Goal: Task Accomplishment & Management: Use online tool/utility

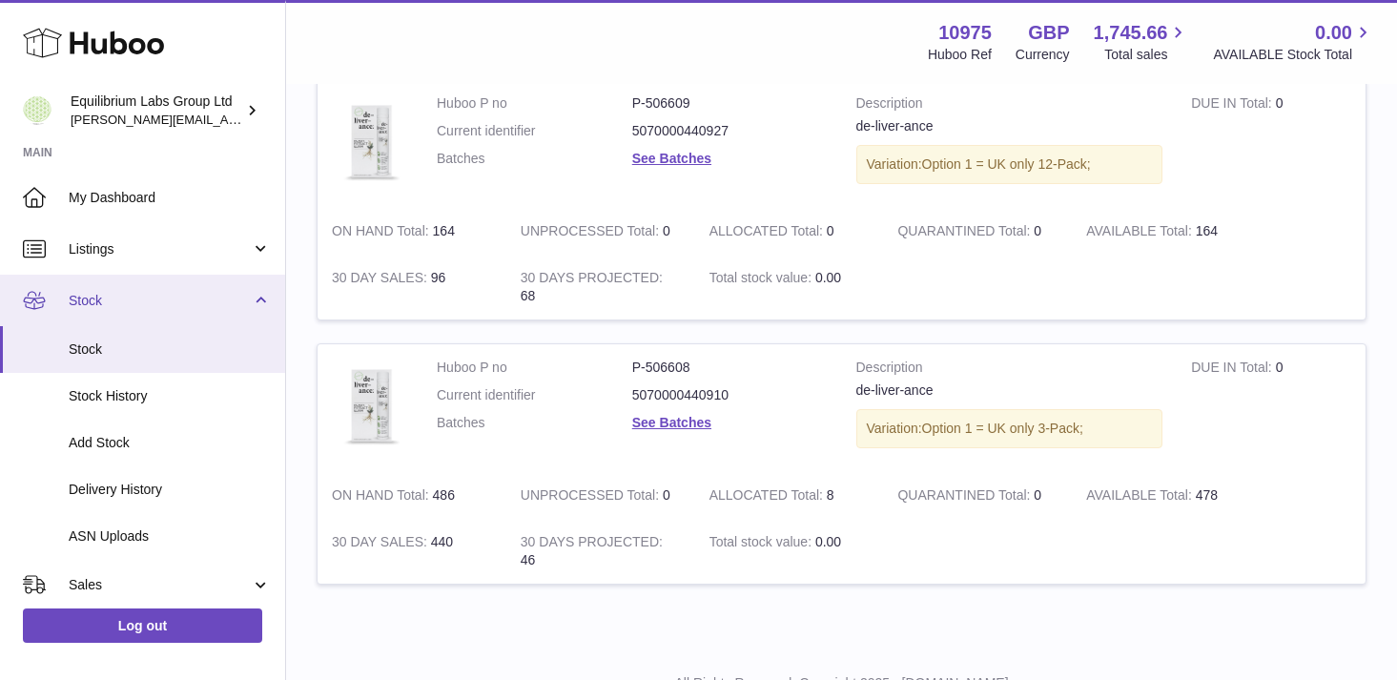
click at [221, 312] on link "Stock" at bounding box center [142, 300] width 285 height 51
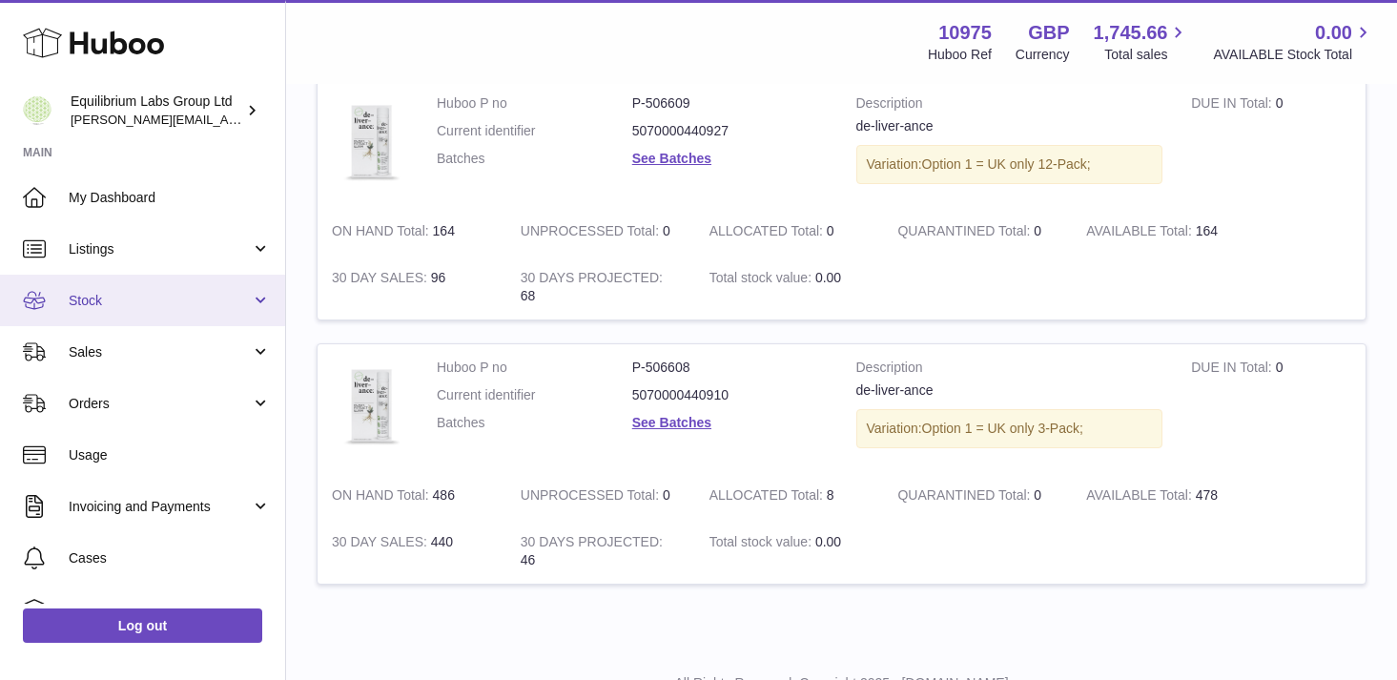
click at [243, 319] on link "Stock" at bounding box center [142, 300] width 285 height 51
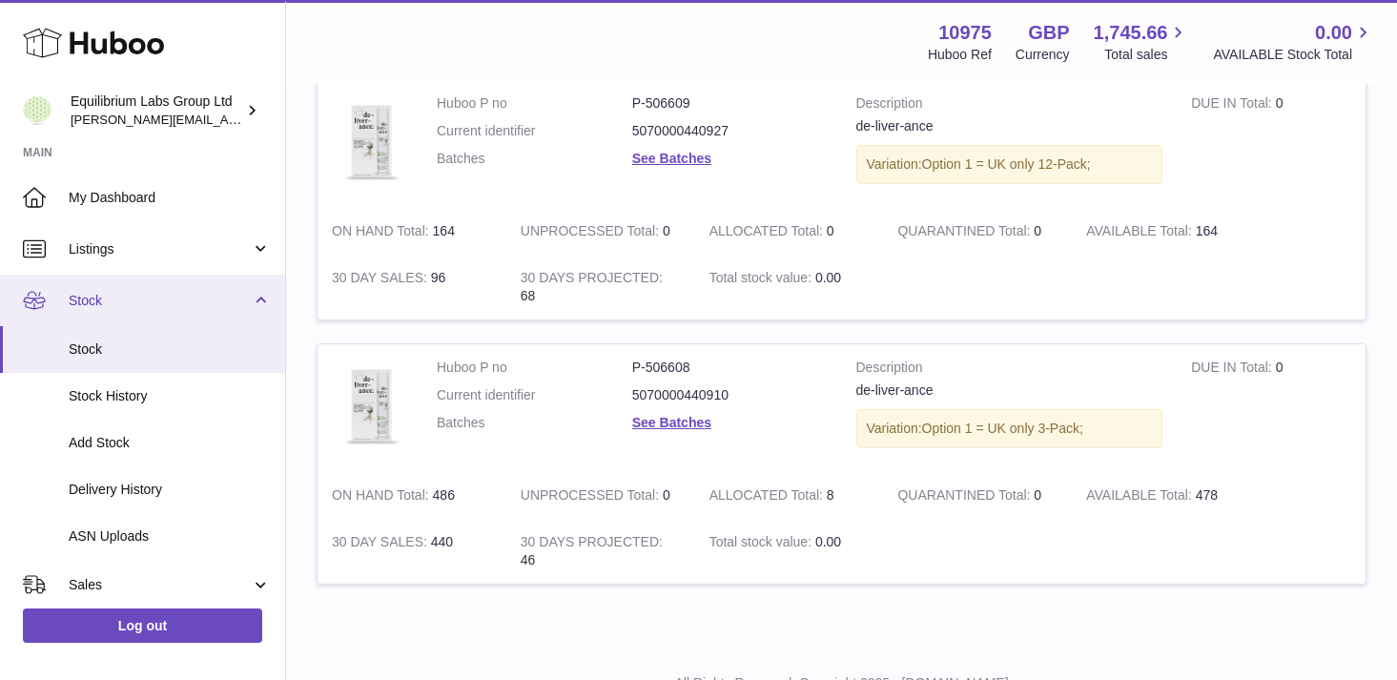
click at [210, 302] on span "Stock" at bounding box center [160, 301] width 182 height 18
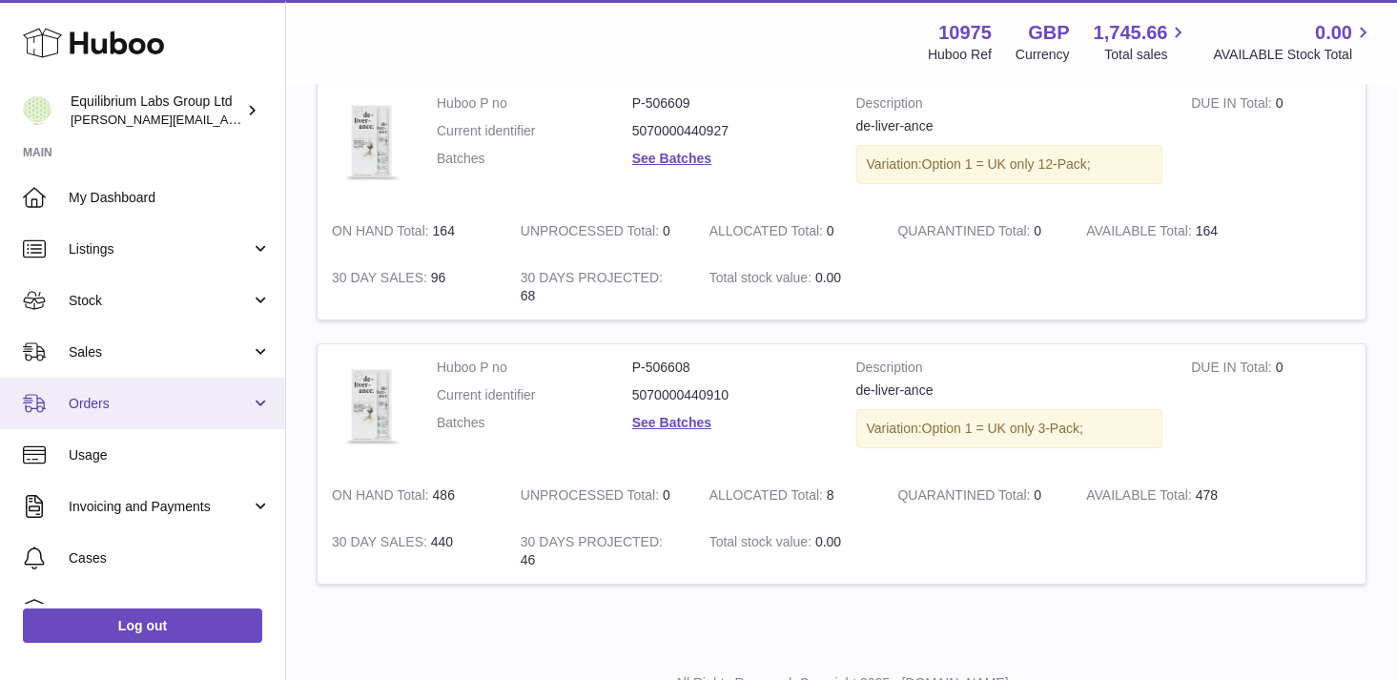
click at [189, 387] on link "Orders" at bounding box center [142, 403] width 285 height 51
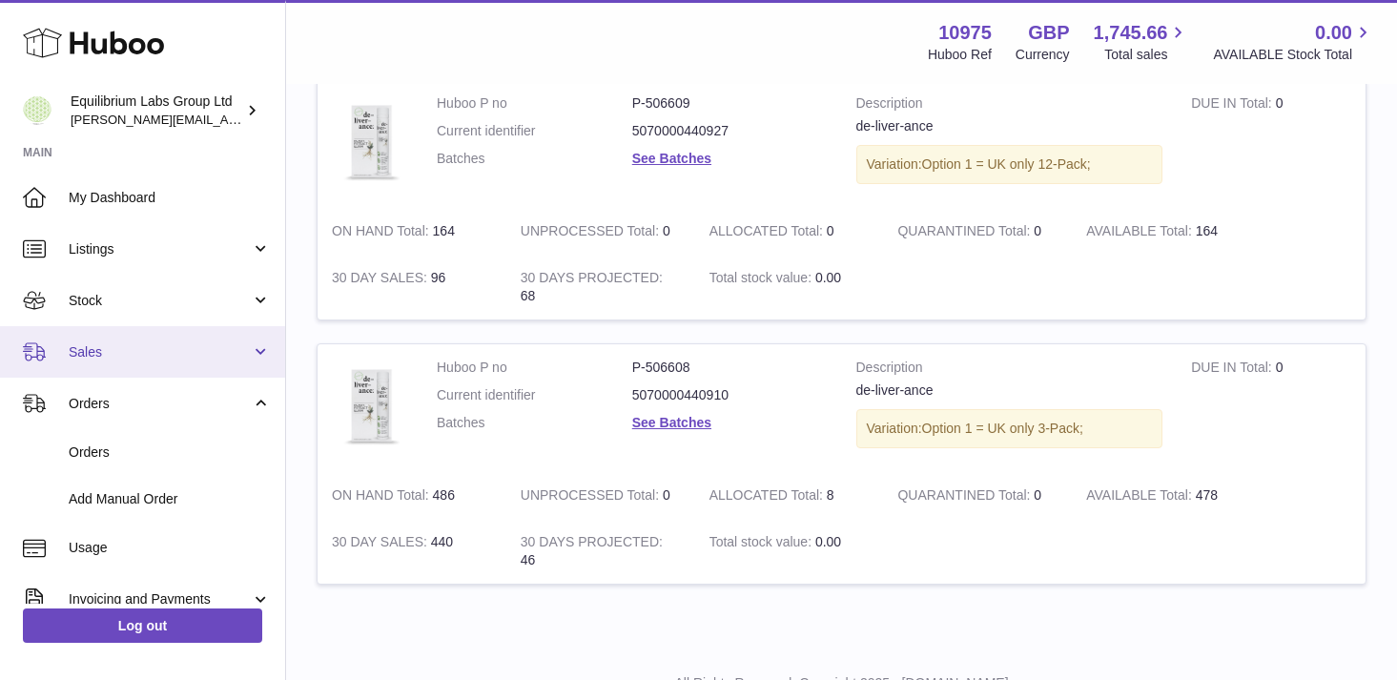
click at [176, 353] on span "Sales" at bounding box center [160, 352] width 182 height 18
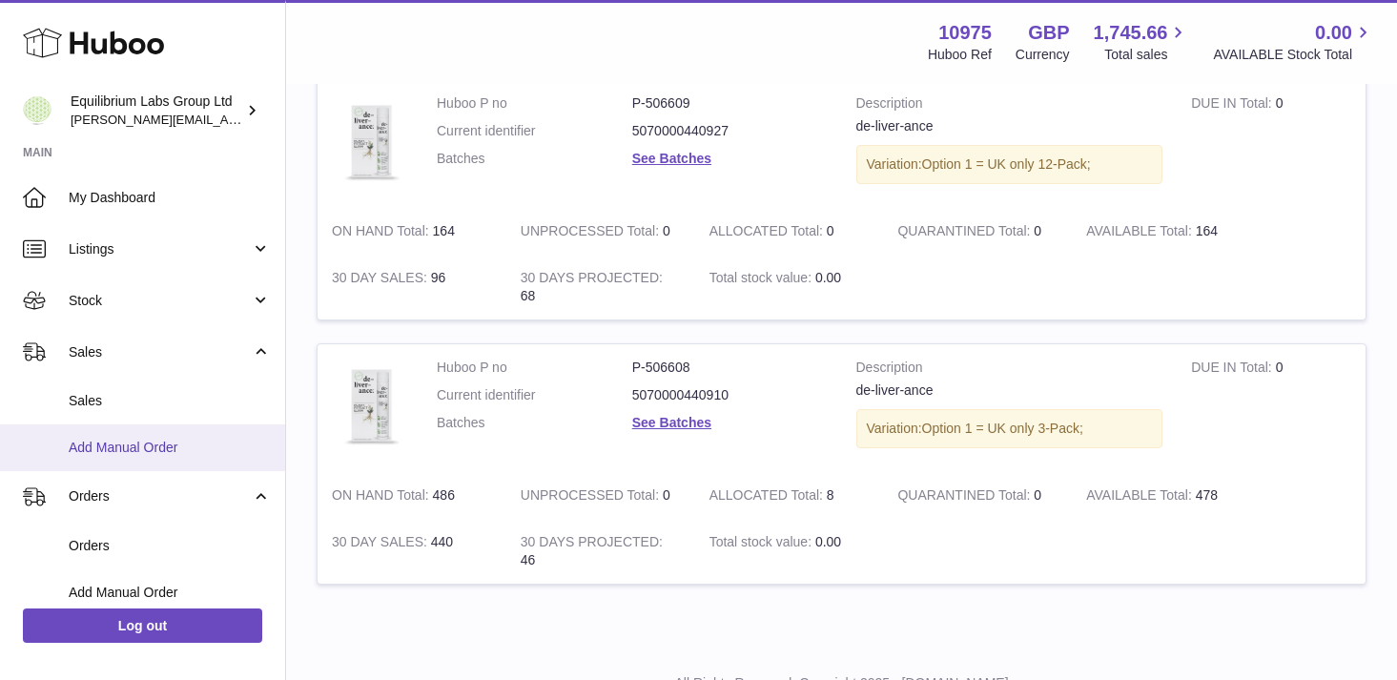
click at [164, 442] on span "Add Manual Order" at bounding box center [170, 448] width 202 height 18
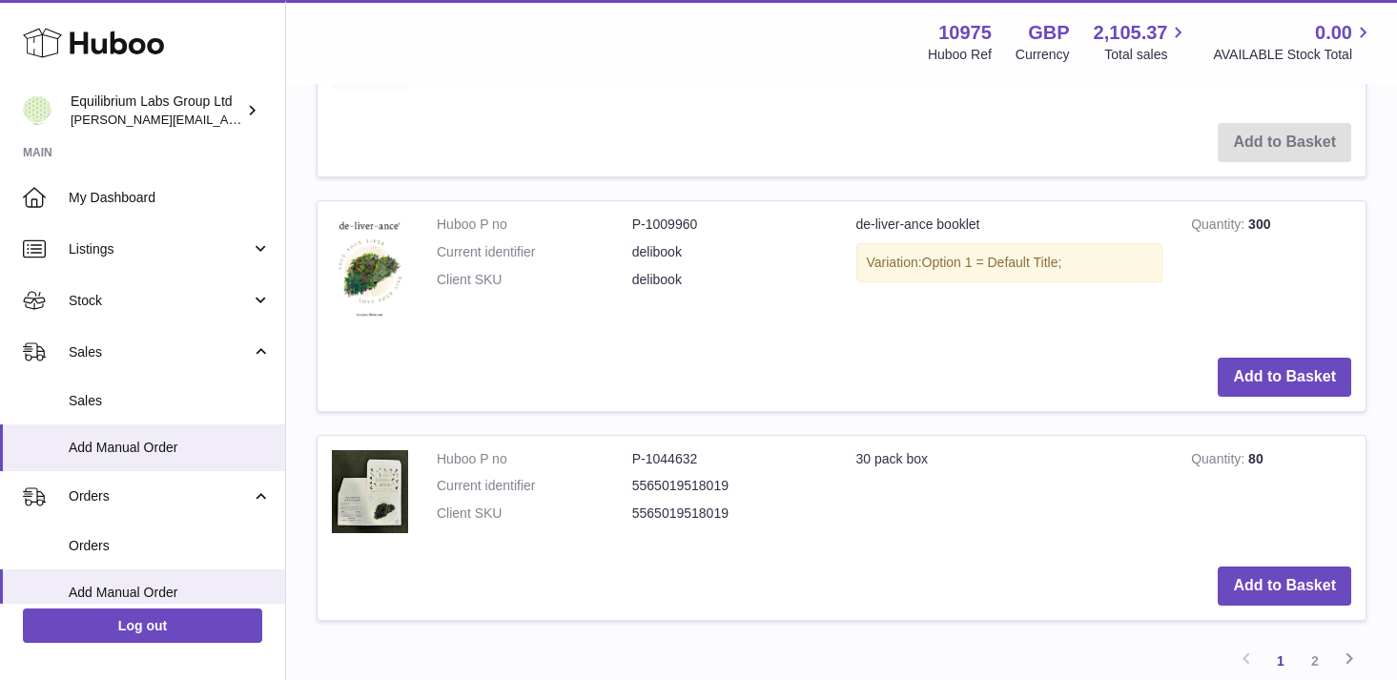
scroll to position [2183, 0]
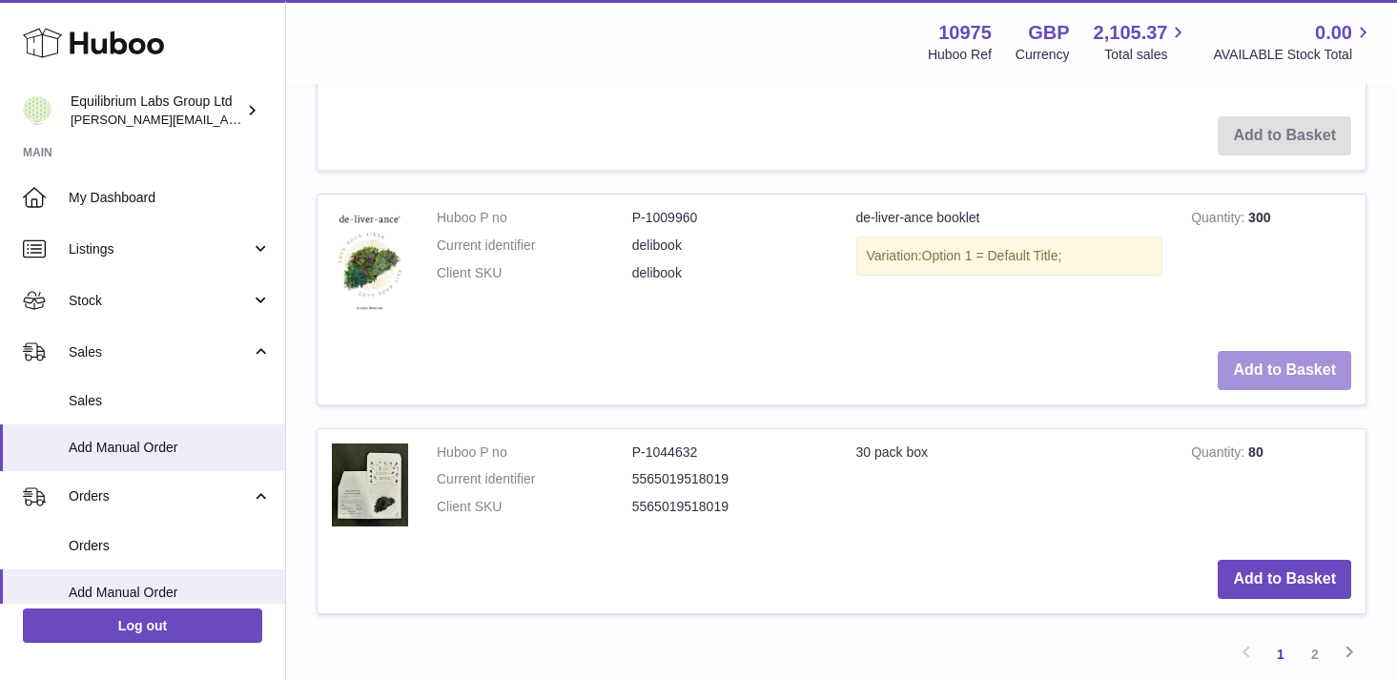
click at [1288, 378] on button "Add to Basket" at bounding box center [1285, 370] width 134 height 39
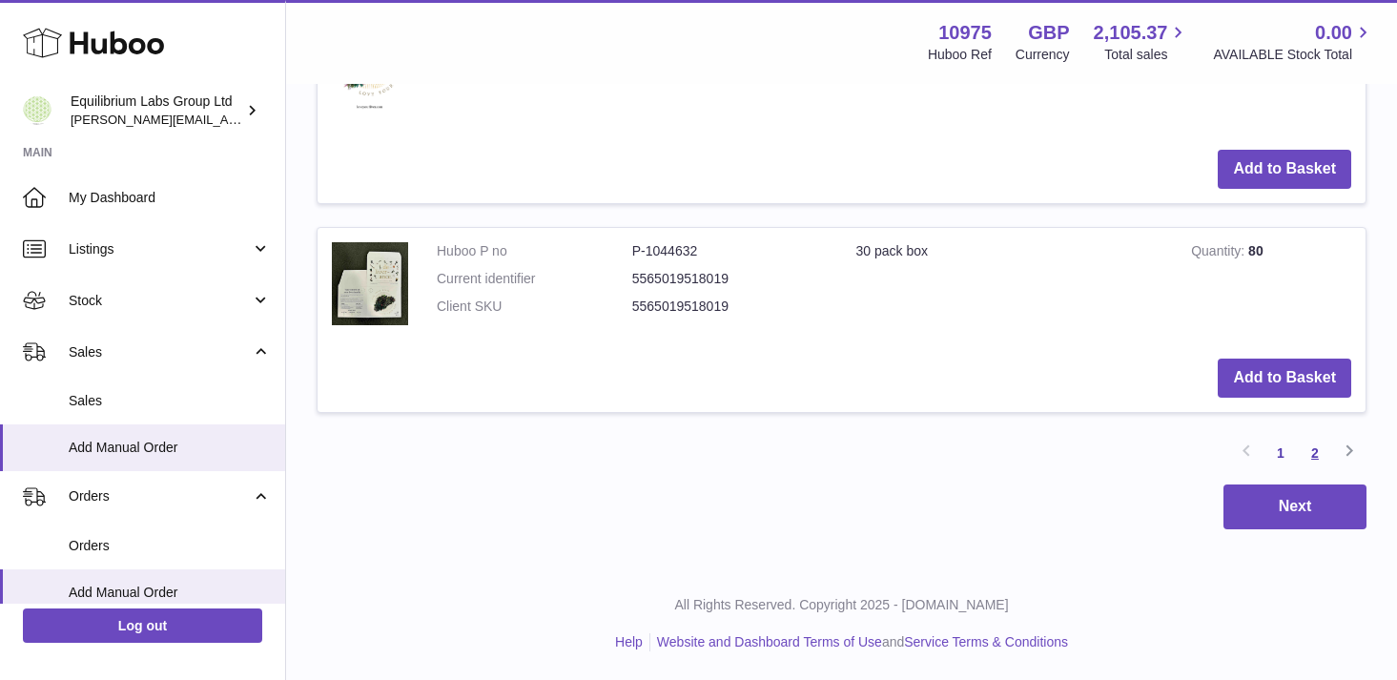
click at [1312, 458] on link "2" at bounding box center [1315, 453] width 34 height 34
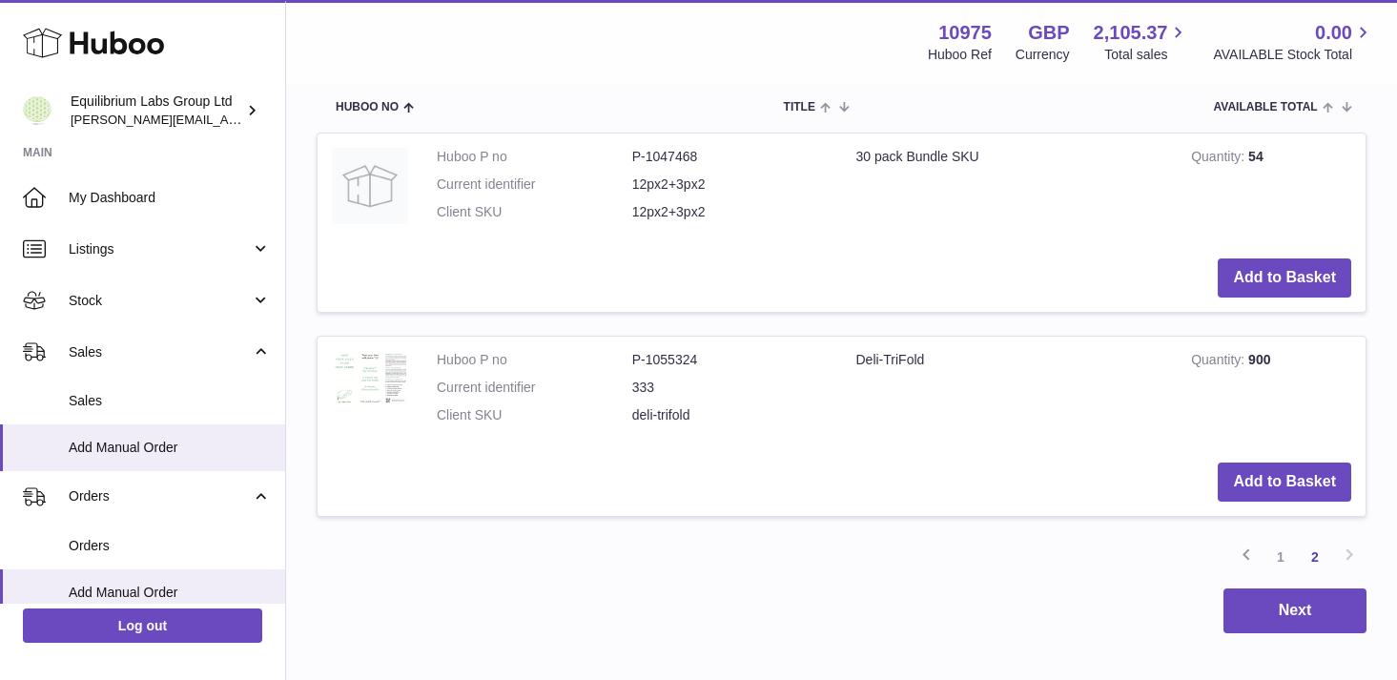
scroll to position [751, 0]
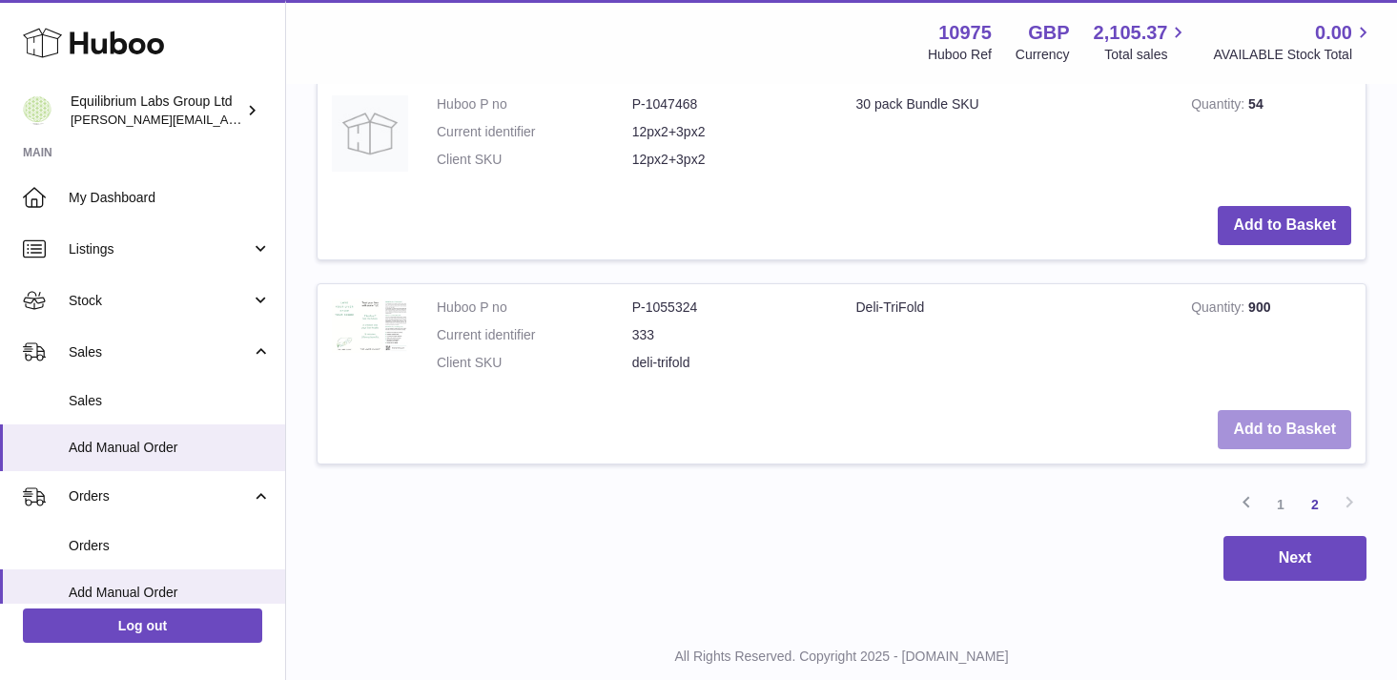
click at [1284, 437] on button "Add to Basket" at bounding box center [1285, 429] width 134 height 39
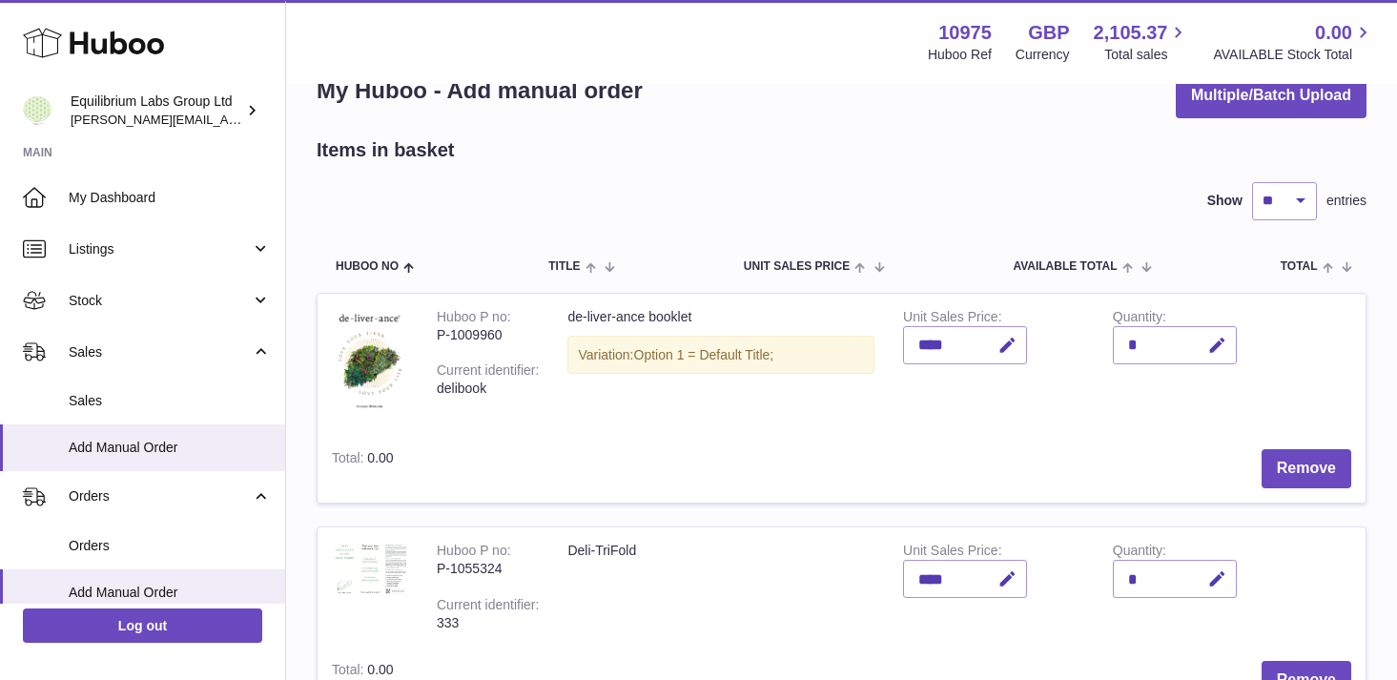
scroll to position [0, 0]
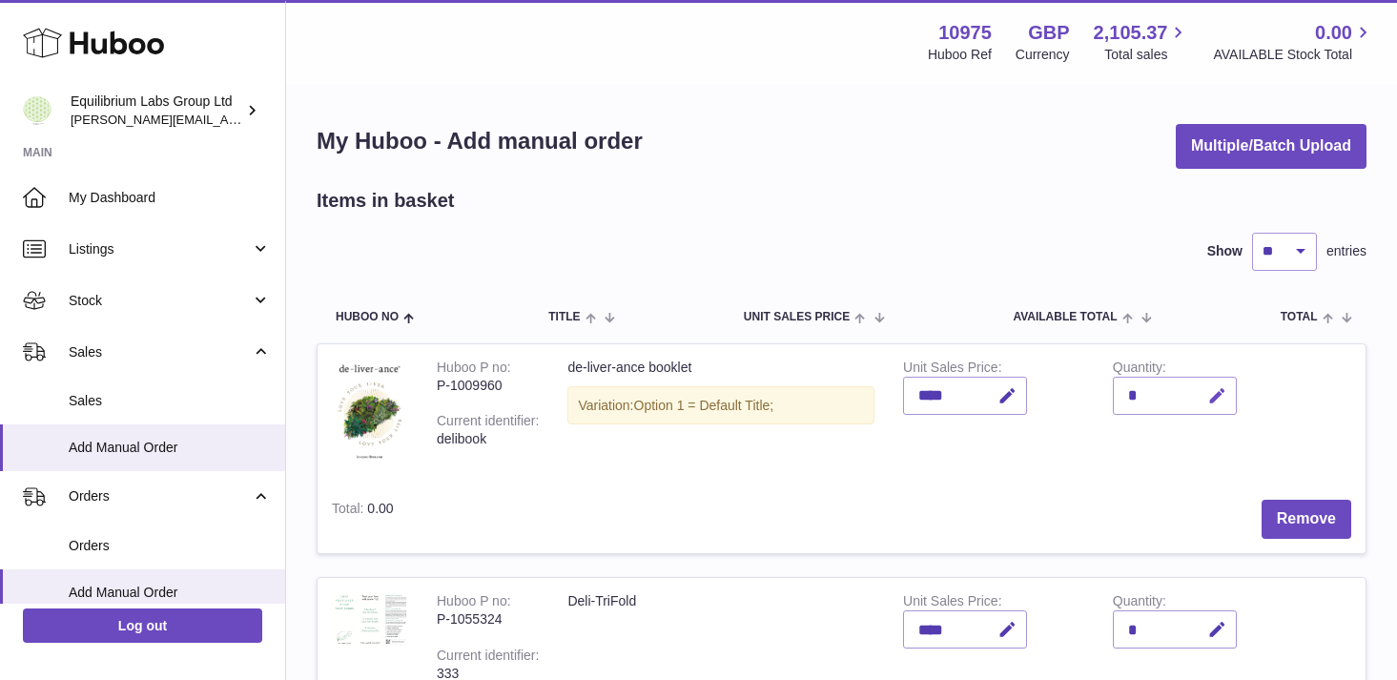
click at [1212, 394] on icon "button" at bounding box center [1217, 396] width 20 height 20
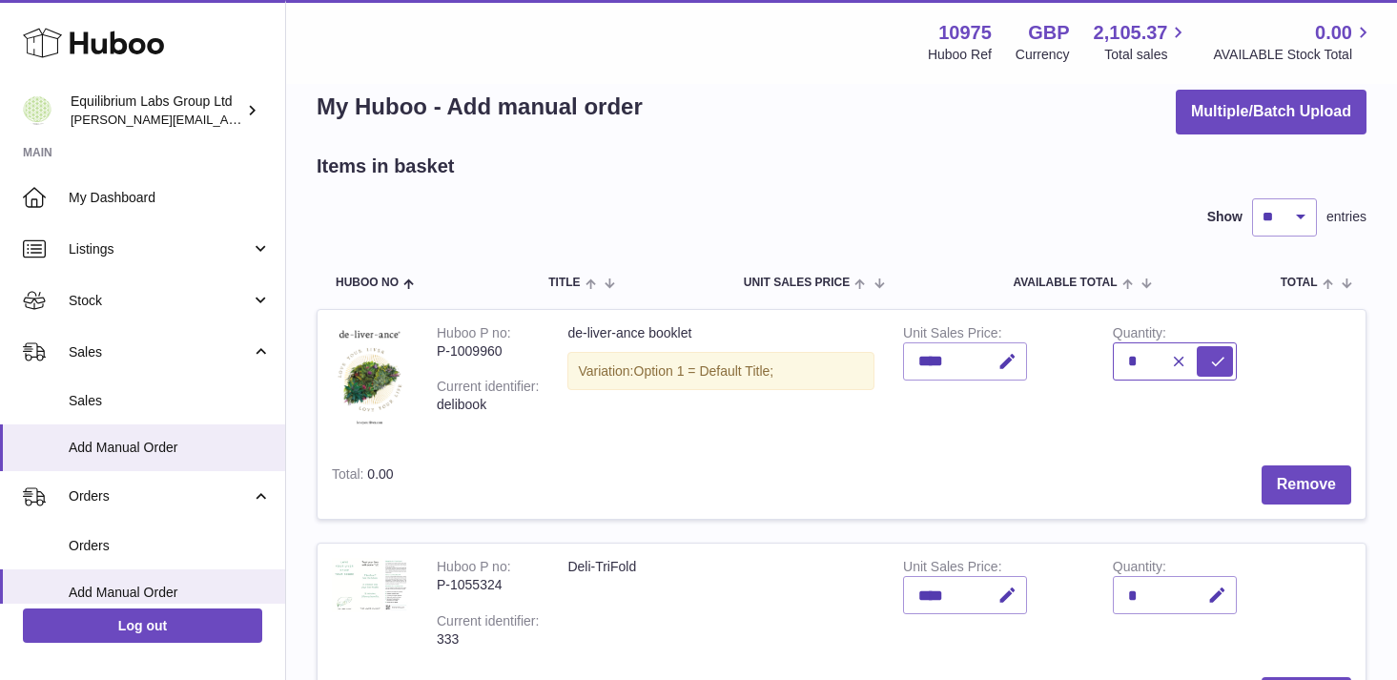
scroll to position [37, 0]
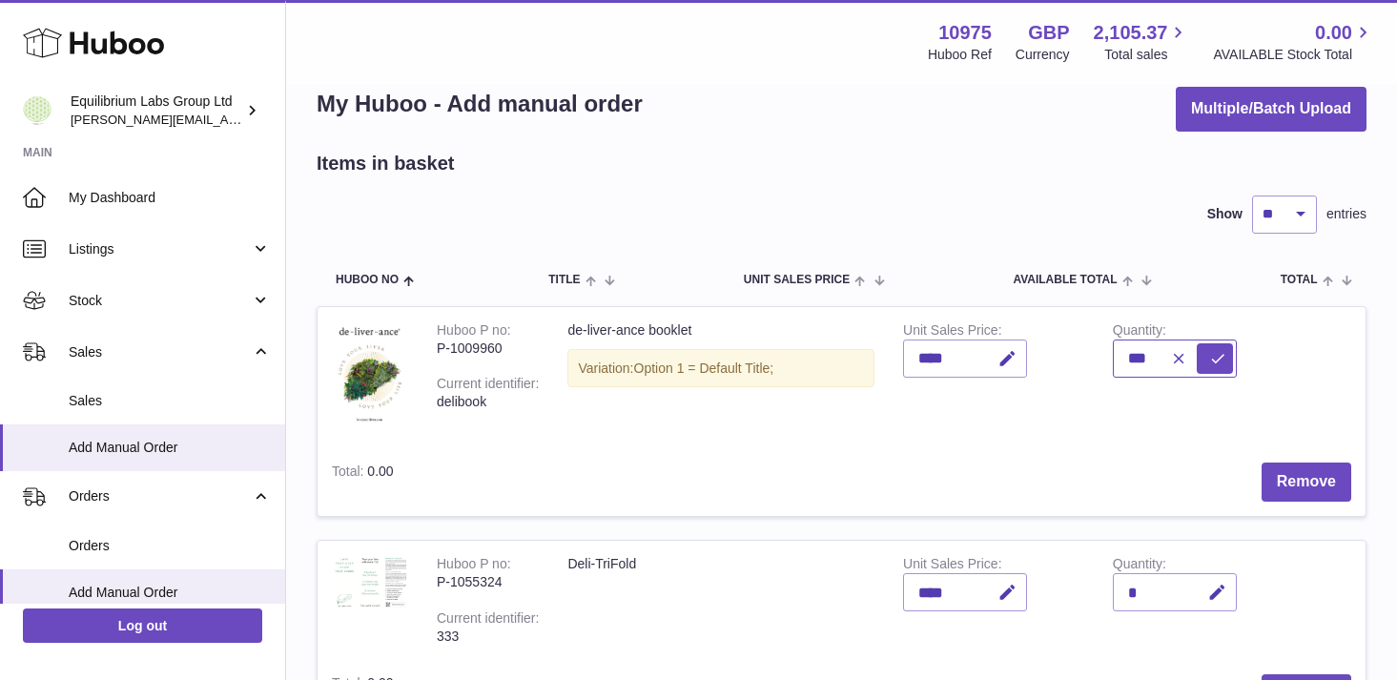
type input "***"
click at [1146, 593] on div "*" at bounding box center [1175, 592] width 124 height 38
click at [1222, 600] on icon "button" at bounding box center [1217, 593] width 20 height 20
click at [1210, 360] on icon "submit" at bounding box center [1217, 358] width 17 height 17
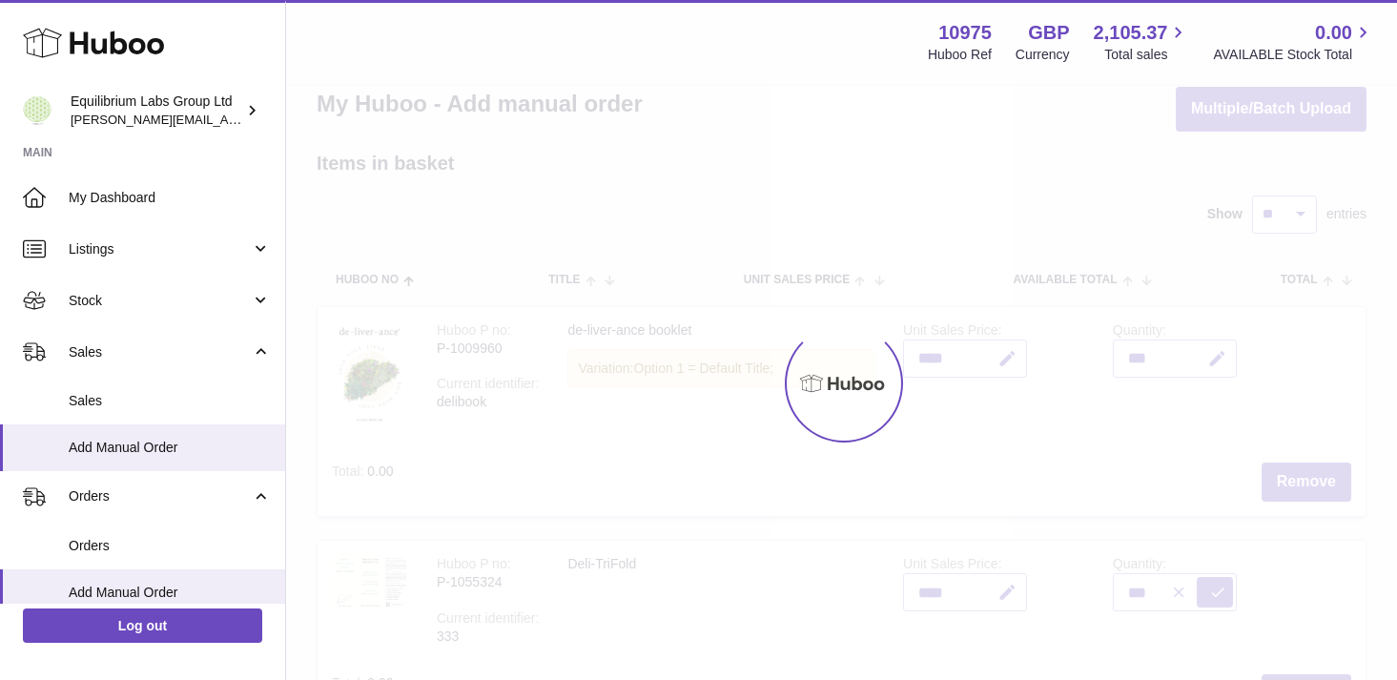
type input "*"
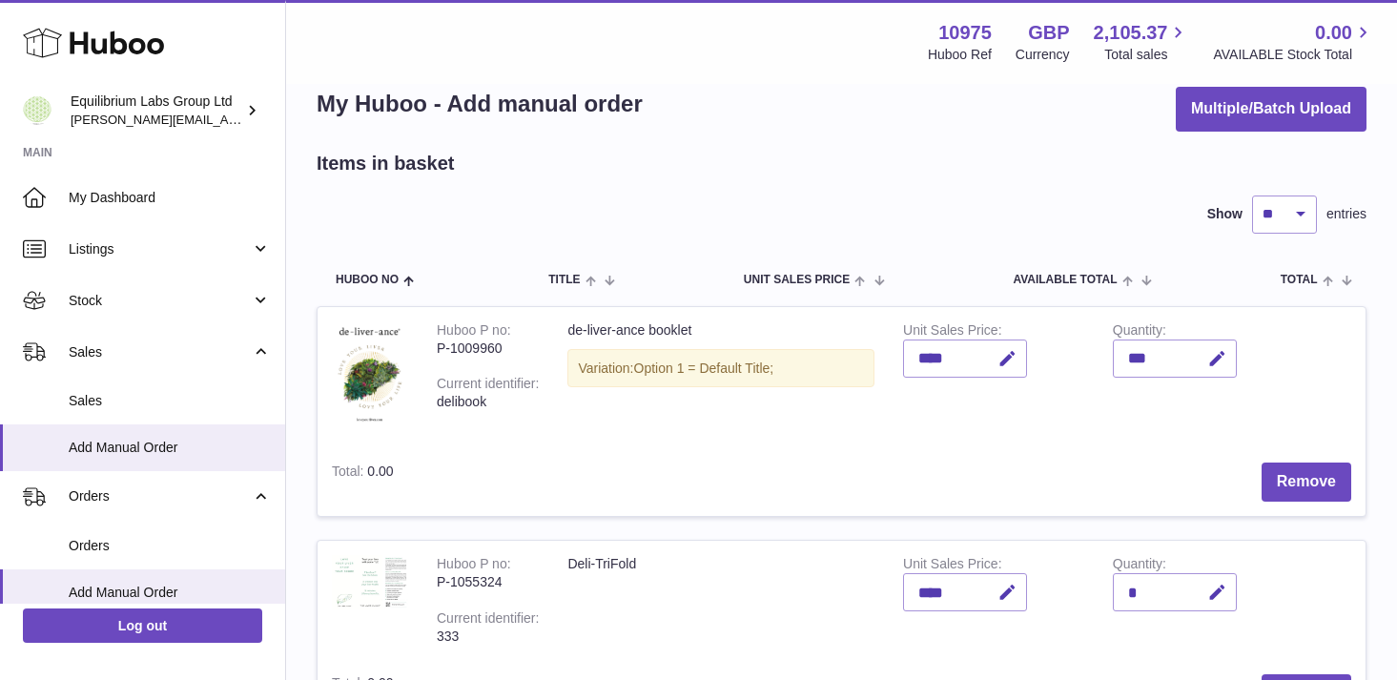
scroll to position [107, 0]
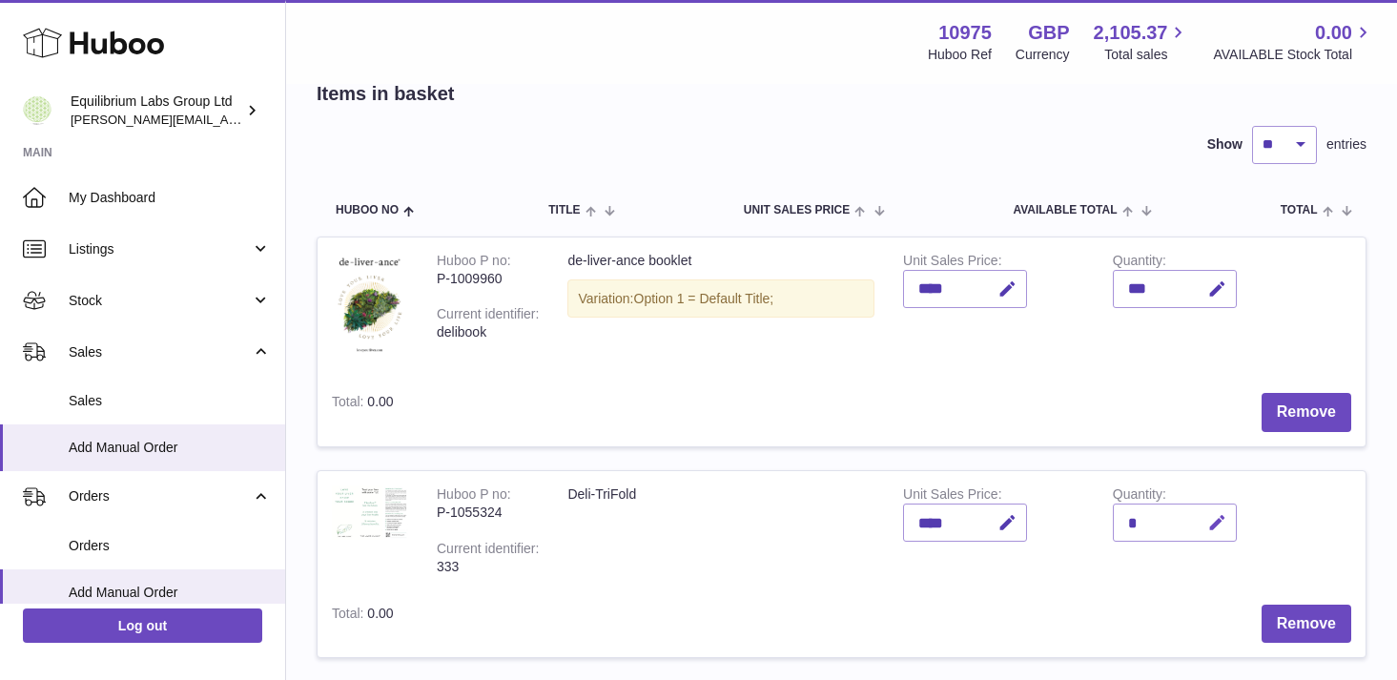
click at [1224, 525] on icon "button" at bounding box center [1217, 523] width 20 height 20
type input "***"
click at [1226, 530] on button "submit" at bounding box center [1215, 522] width 36 height 31
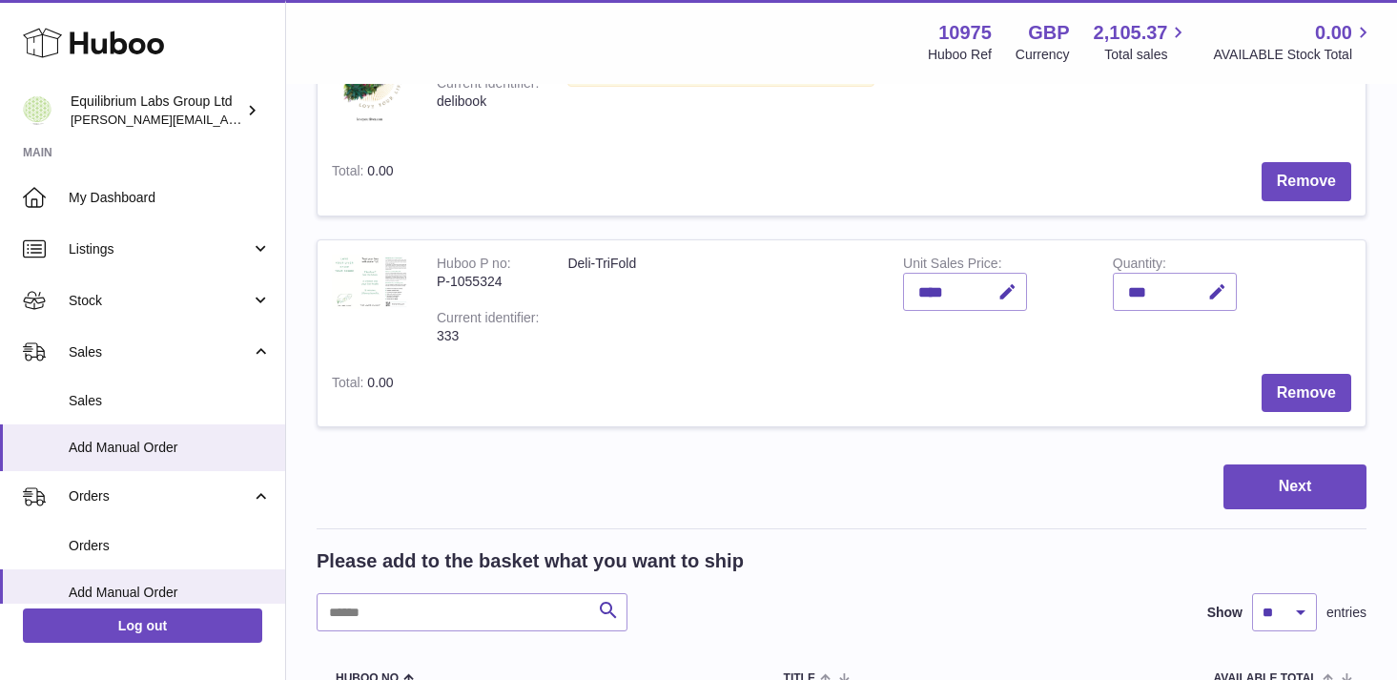
scroll to position [340, 0]
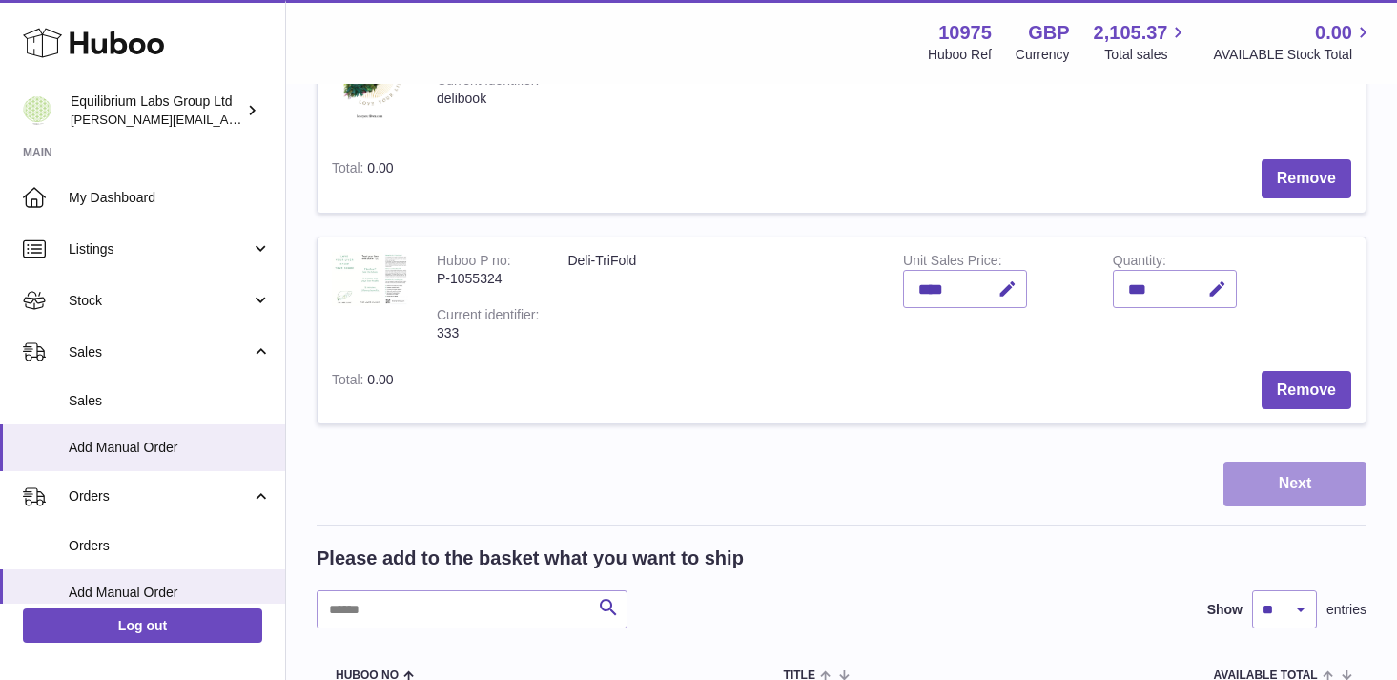
click at [1284, 484] on button "Next" at bounding box center [1295, 484] width 143 height 45
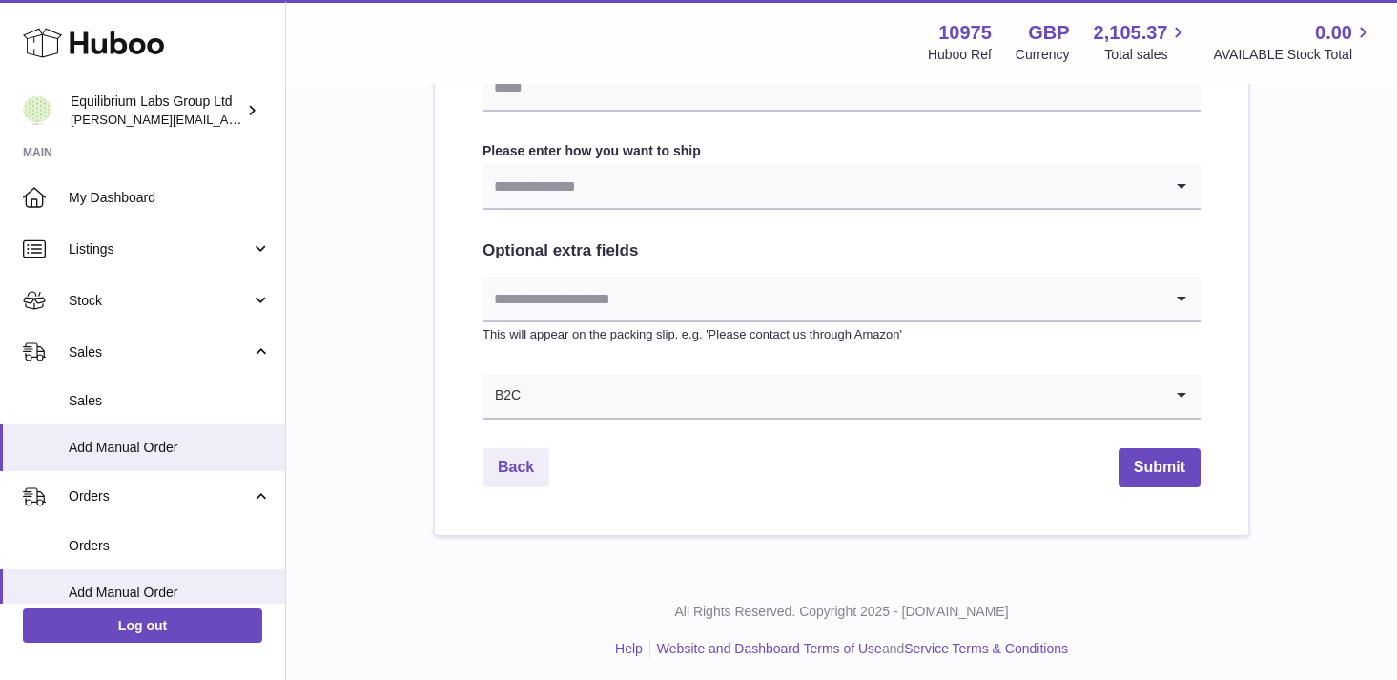
scroll to position [986, 0]
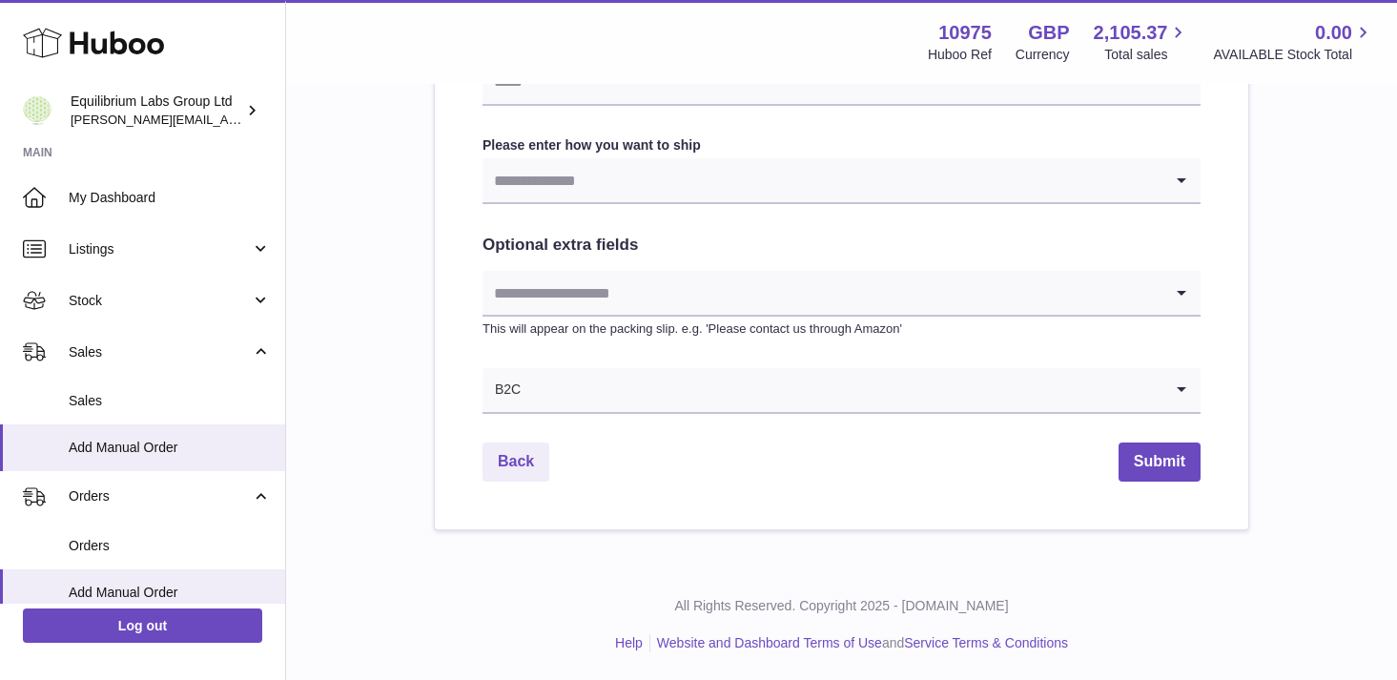
click at [780, 395] on input "Search for option" at bounding box center [842, 390] width 641 height 44
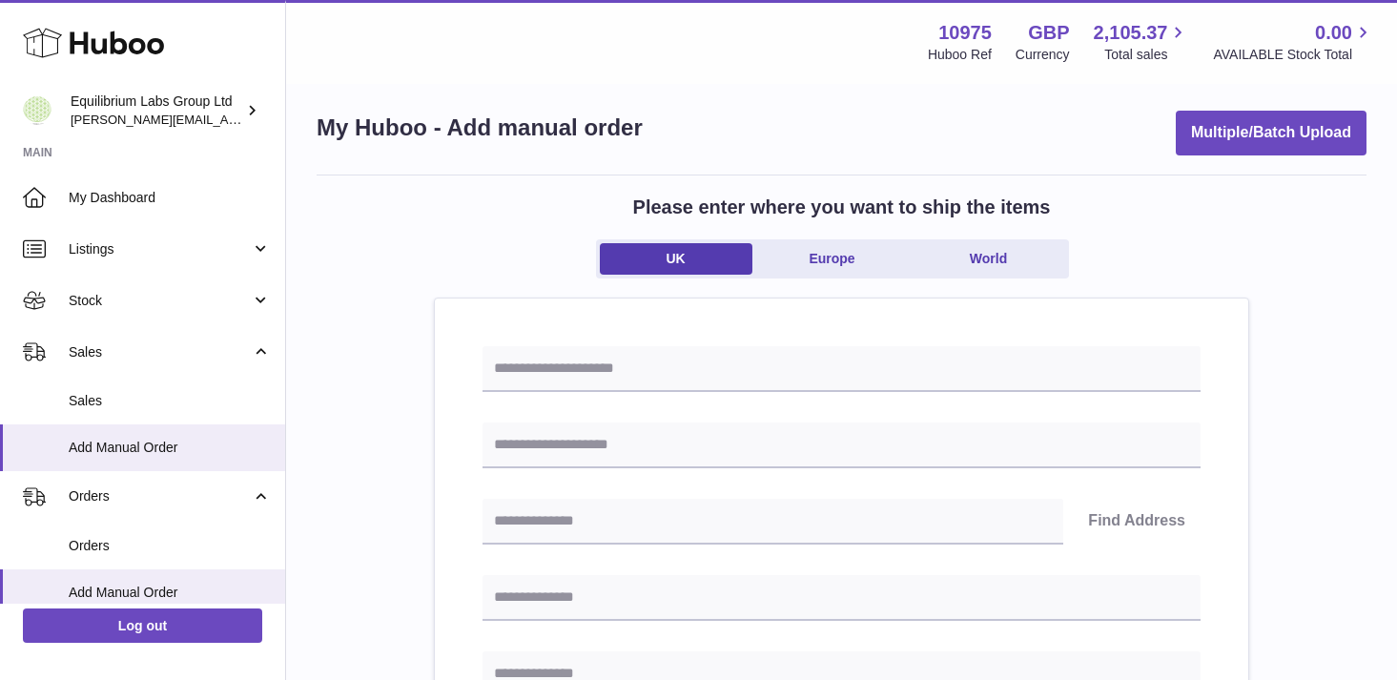
scroll to position [0, 0]
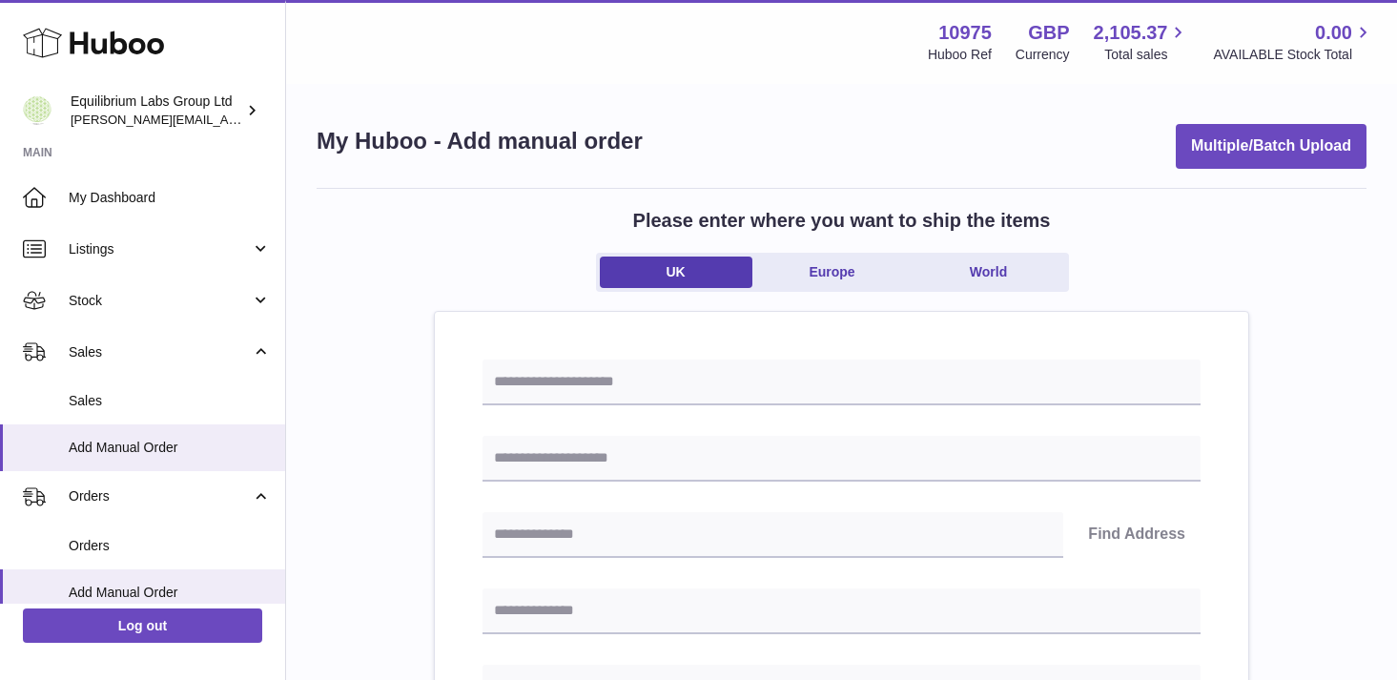
scroll to position [340, 0]
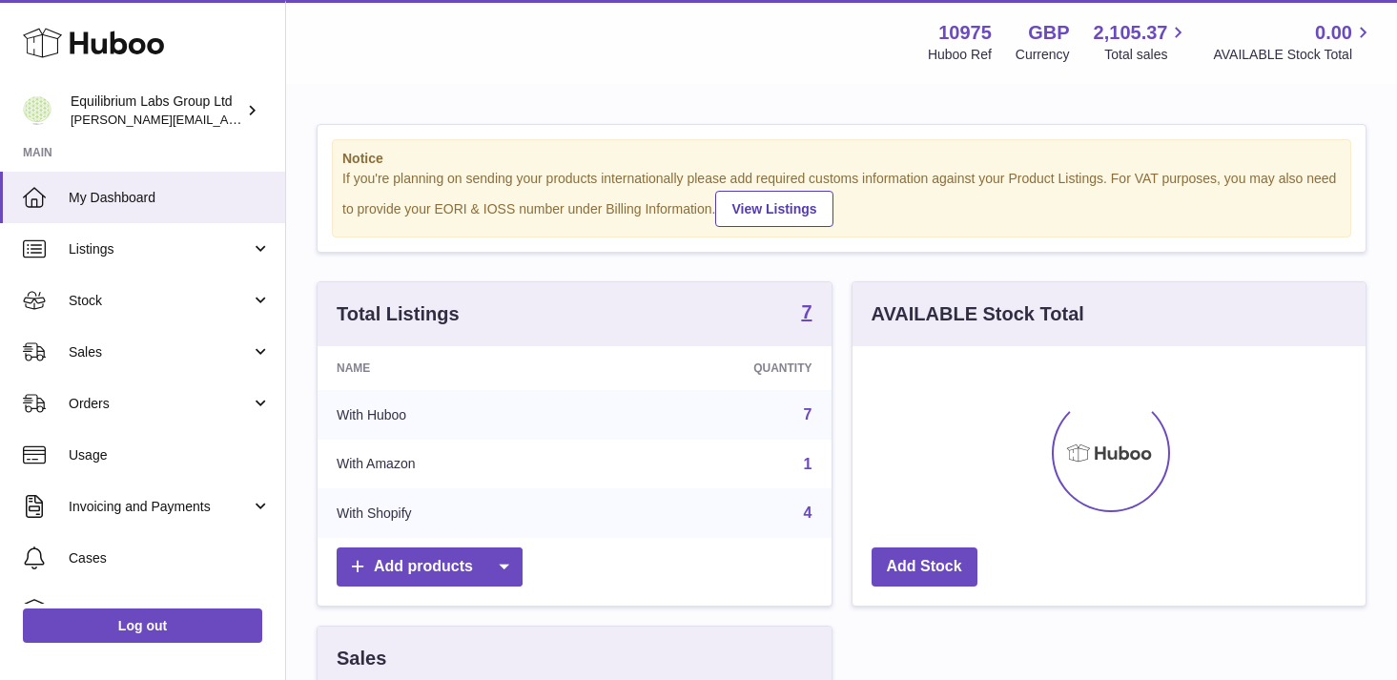
scroll to position [298, 513]
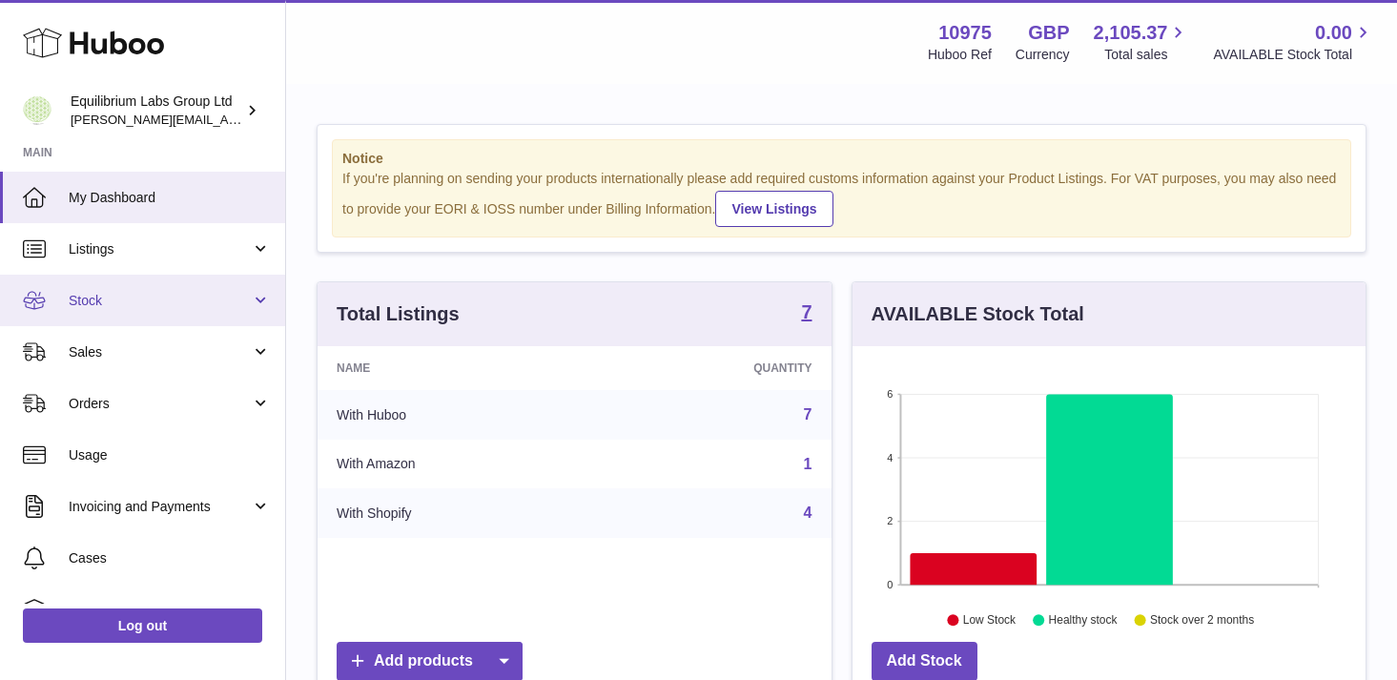
click at [211, 298] on span "Stock" at bounding box center [160, 301] width 182 height 18
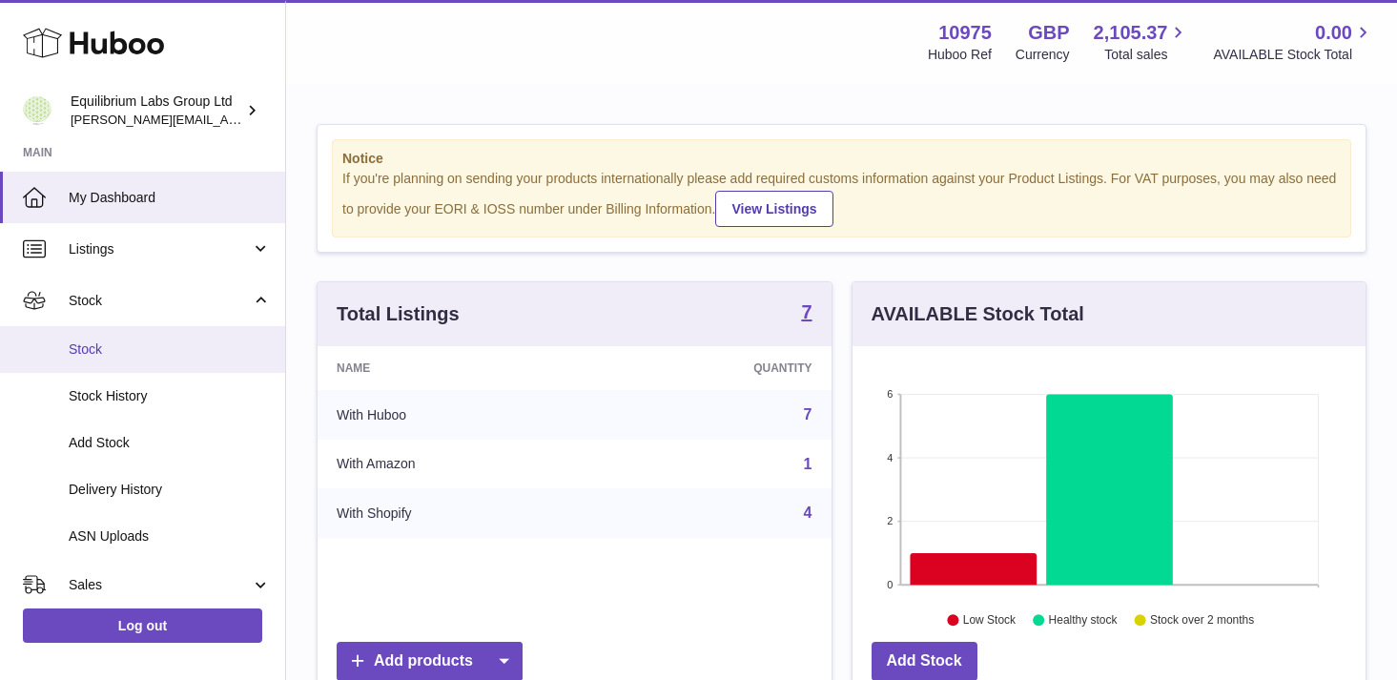
click at [194, 358] on span "Stock" at bounding box center [170, 349] width 202 height 18
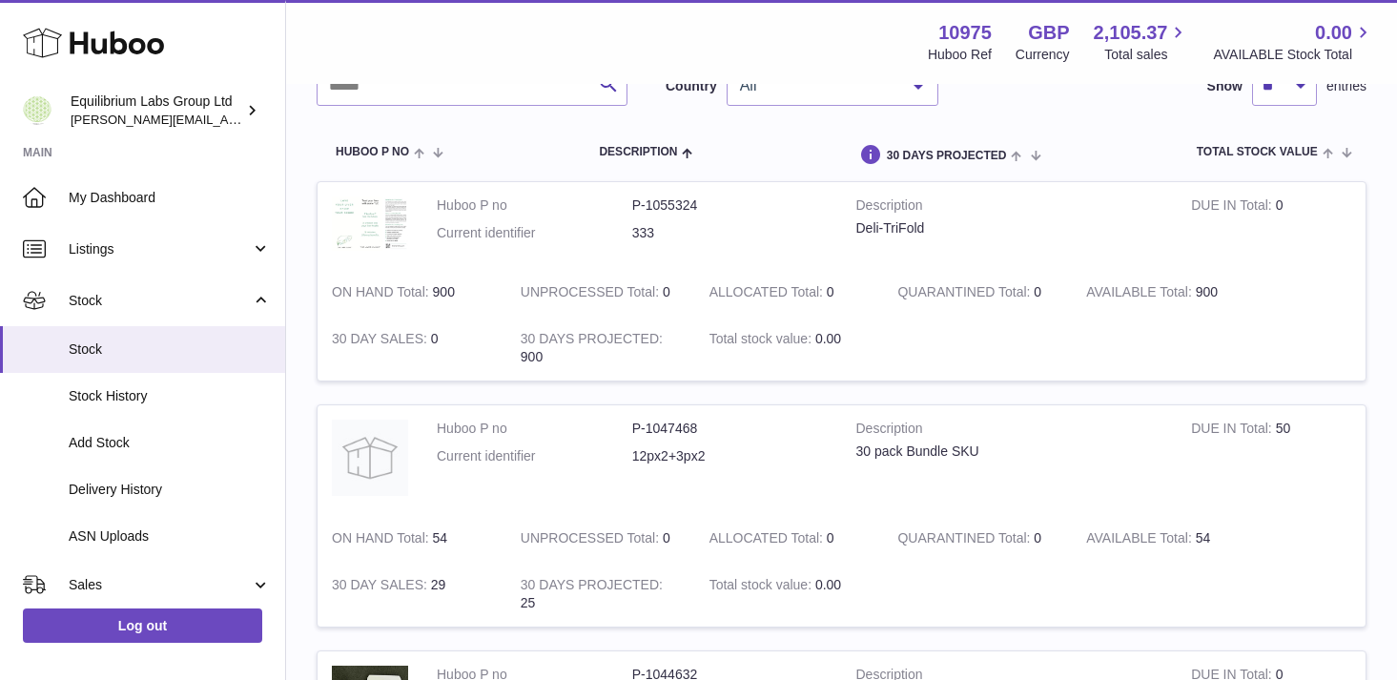
scroll to position [161, 0]
drag, startPoint x: 706, startPoint y: 206, endPoint x: 610, endPoint y: 206, distance: 95.4
click at [610, 206] on dl "Huboo P no P-1055324 Current identifier 333" at bounding box center [632, 222] width 391 height 55
copy dl "P-1055324"
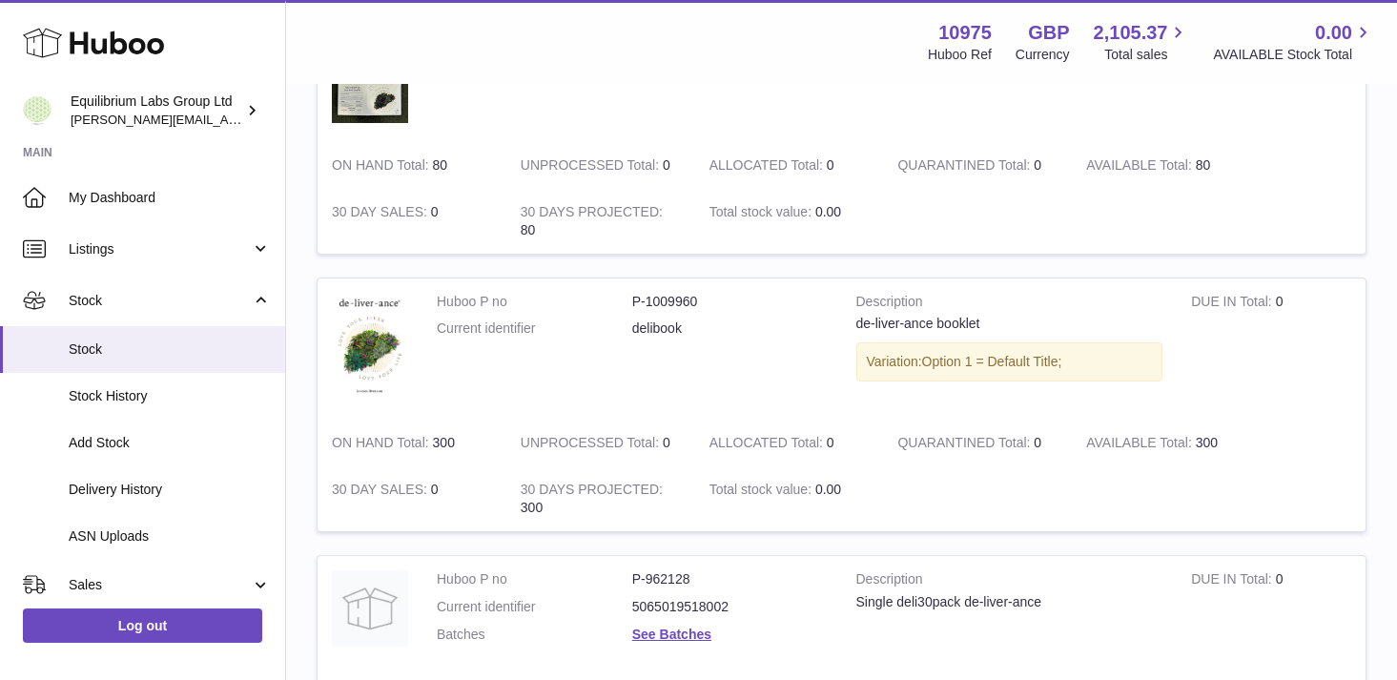
scroll to position [785, 0]
click at [751, 390] on td "Huboo P no P-1009960 Current identifier delibook" at bounding box center [632, 350] width 420 height 142
drag, startPoint x: 708, startPoint y: 304, endPoint x: 629, endPoint y: 304, distance: 78.2
click at [629, 304] on dl "Huboo P no P-1009960 Current identifier delibook" at bounding box center [632, 321] width 391 height 55
copy dl "P-1009960"
